Goal: Information Seeking & Learning: Learn about a topic

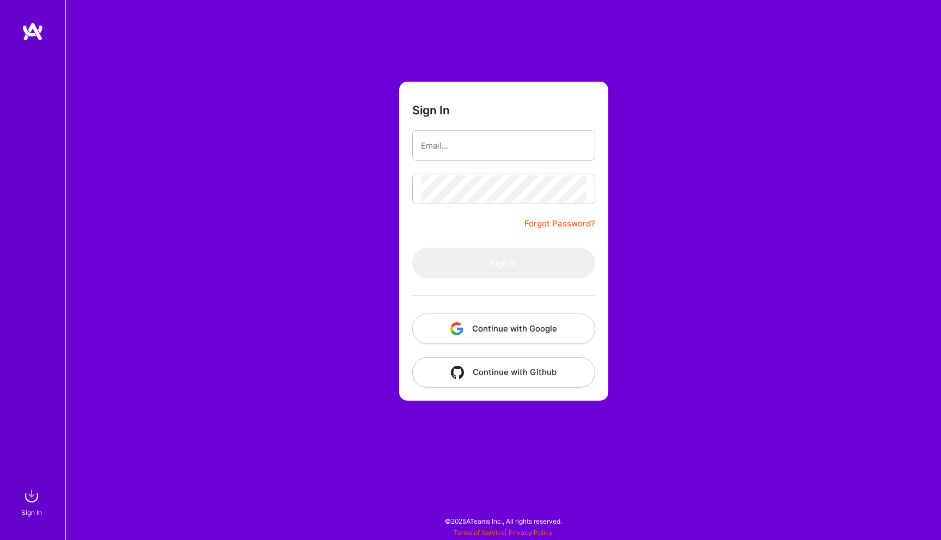
click at [498, 331] on button "Continue with Google" at bounding box center [503, 329] width 183 height 31
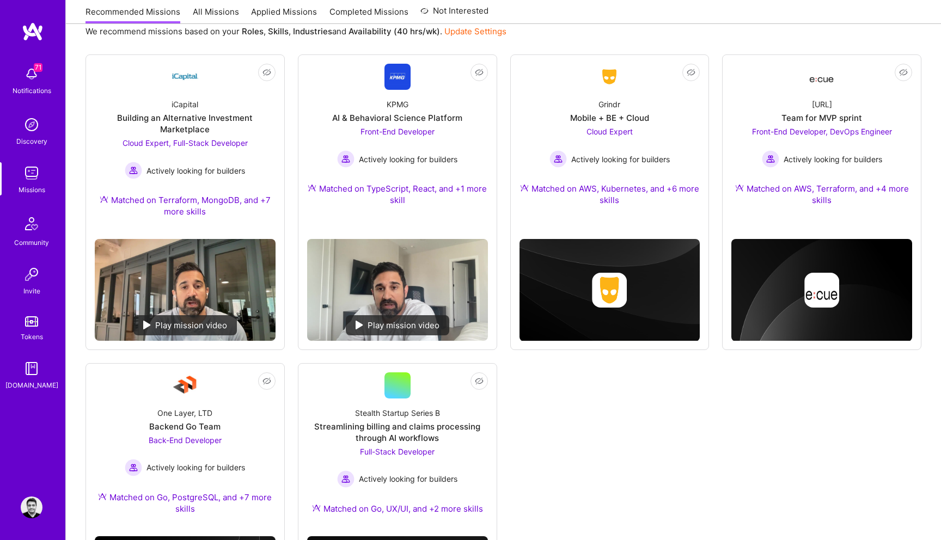
scroll to position [180, 0]
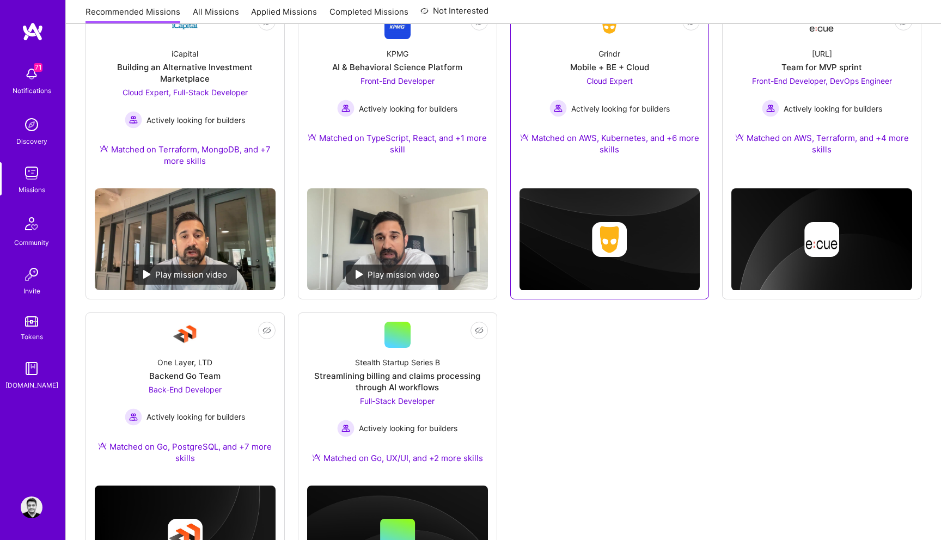
click at [630, 75] on div "Grindr Mobile + BE + Cloud Cloud Expert Actively looking for builders Matched o…" at bounding box center [610, 103] width 181 height 129
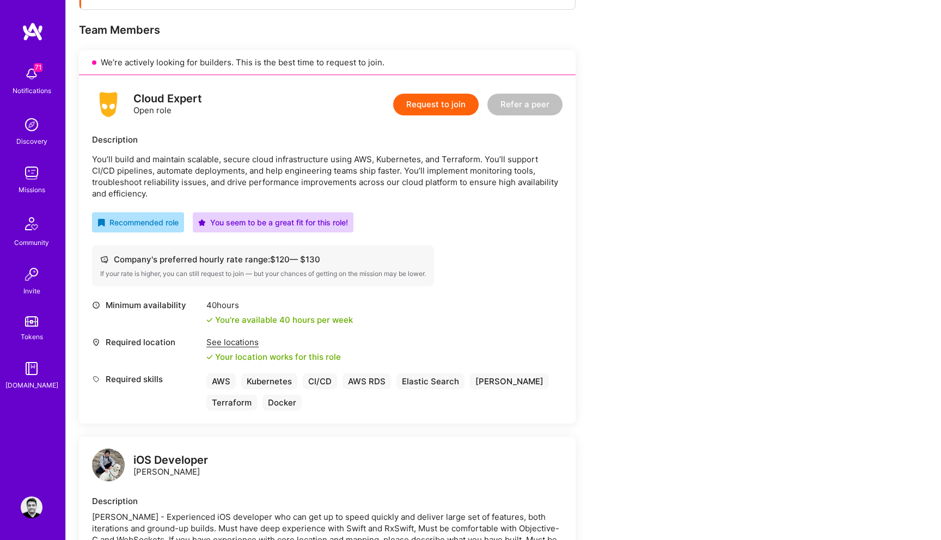
scroll to position [210, 0]
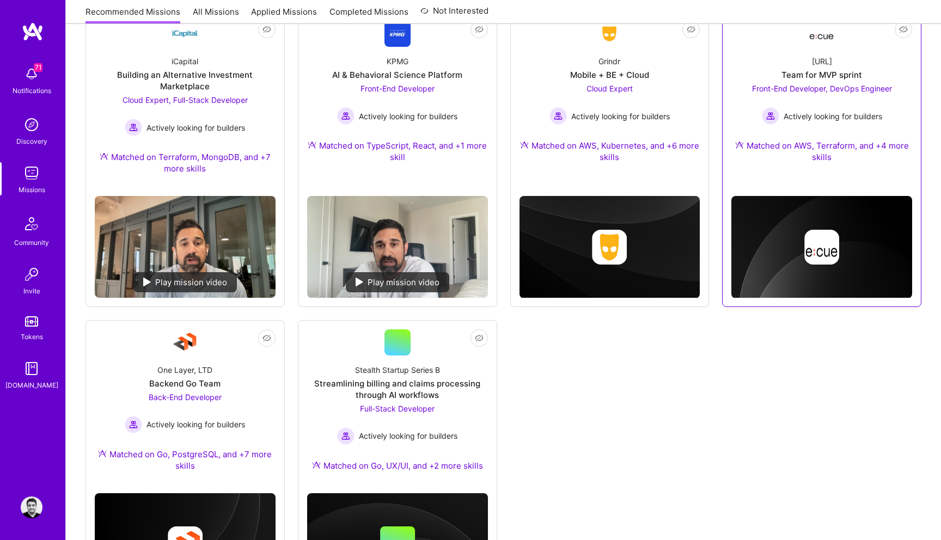
scroll to position [262, 0]
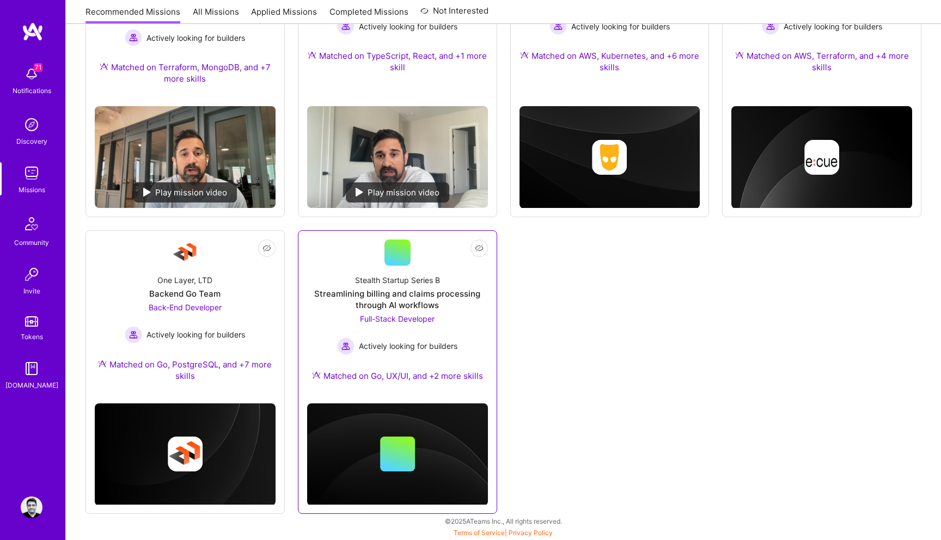
click at [404, 339] on div "Actively looking for builders" at bounding box center [397, 346] width 120 height 17
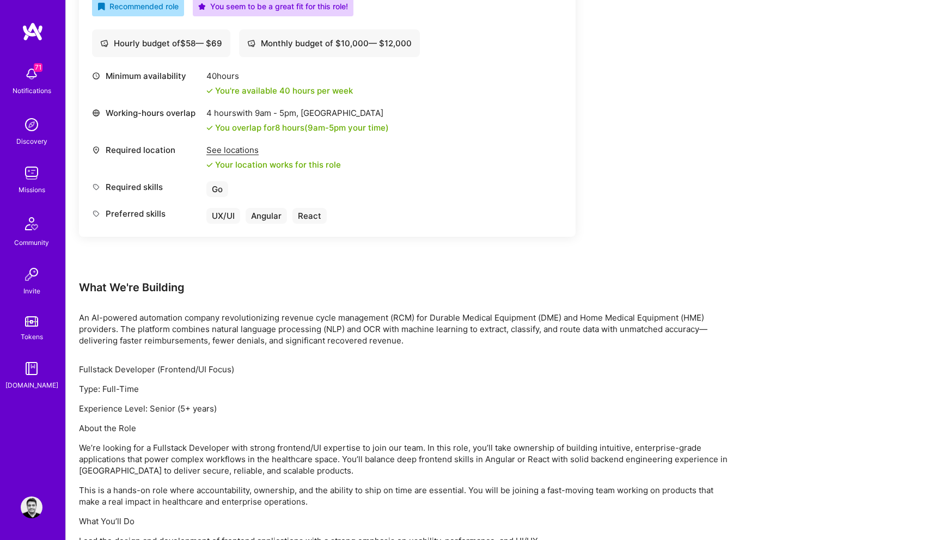
scroll to position [217, 0]
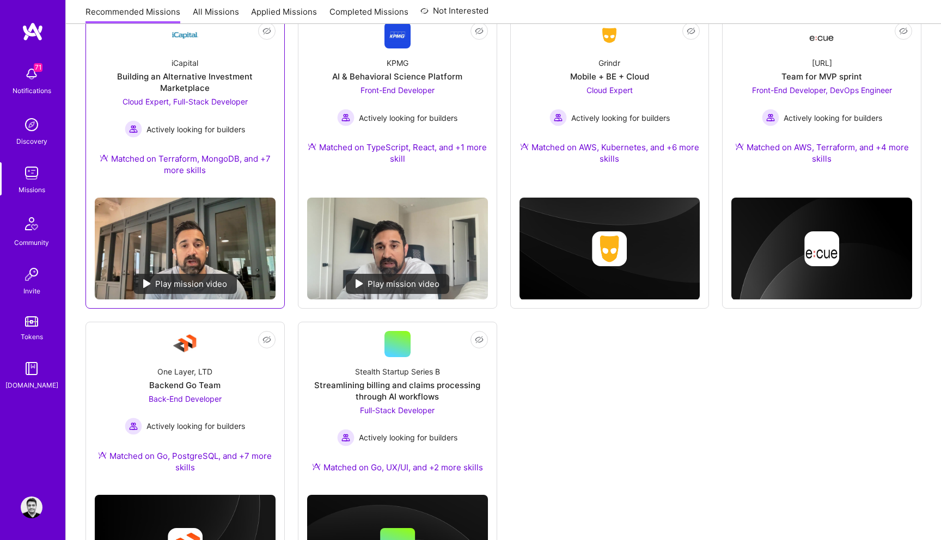
scroll to position [144, 0]
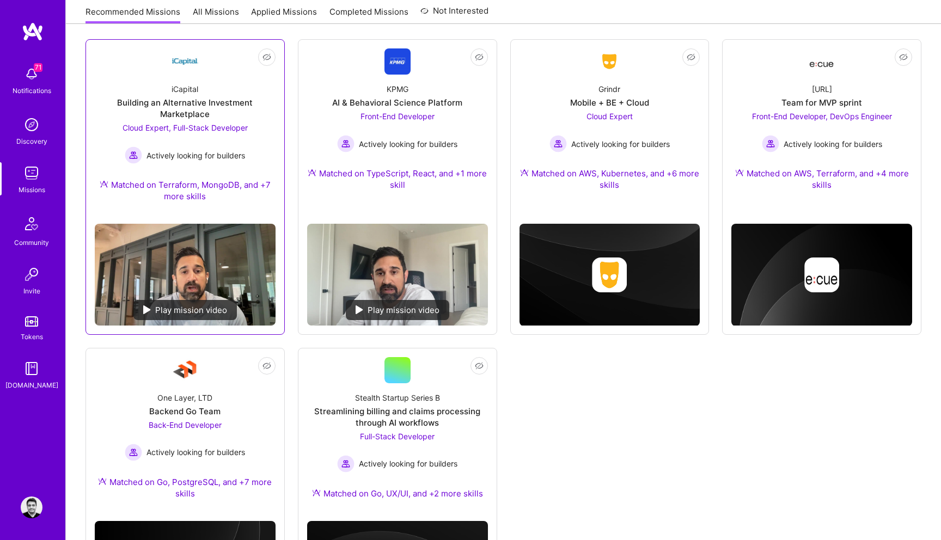
click at [205, 152] on span "Actively looking for builders" at bounding box center [196, 155] width 99 height 11
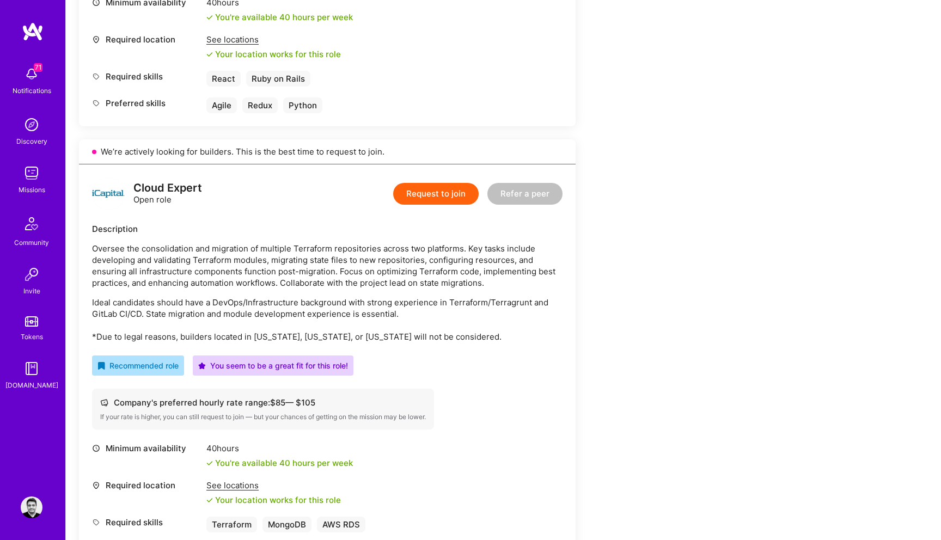
scroll to position [513, 0]
